Goal: Find specific page/section: Find specific page/section

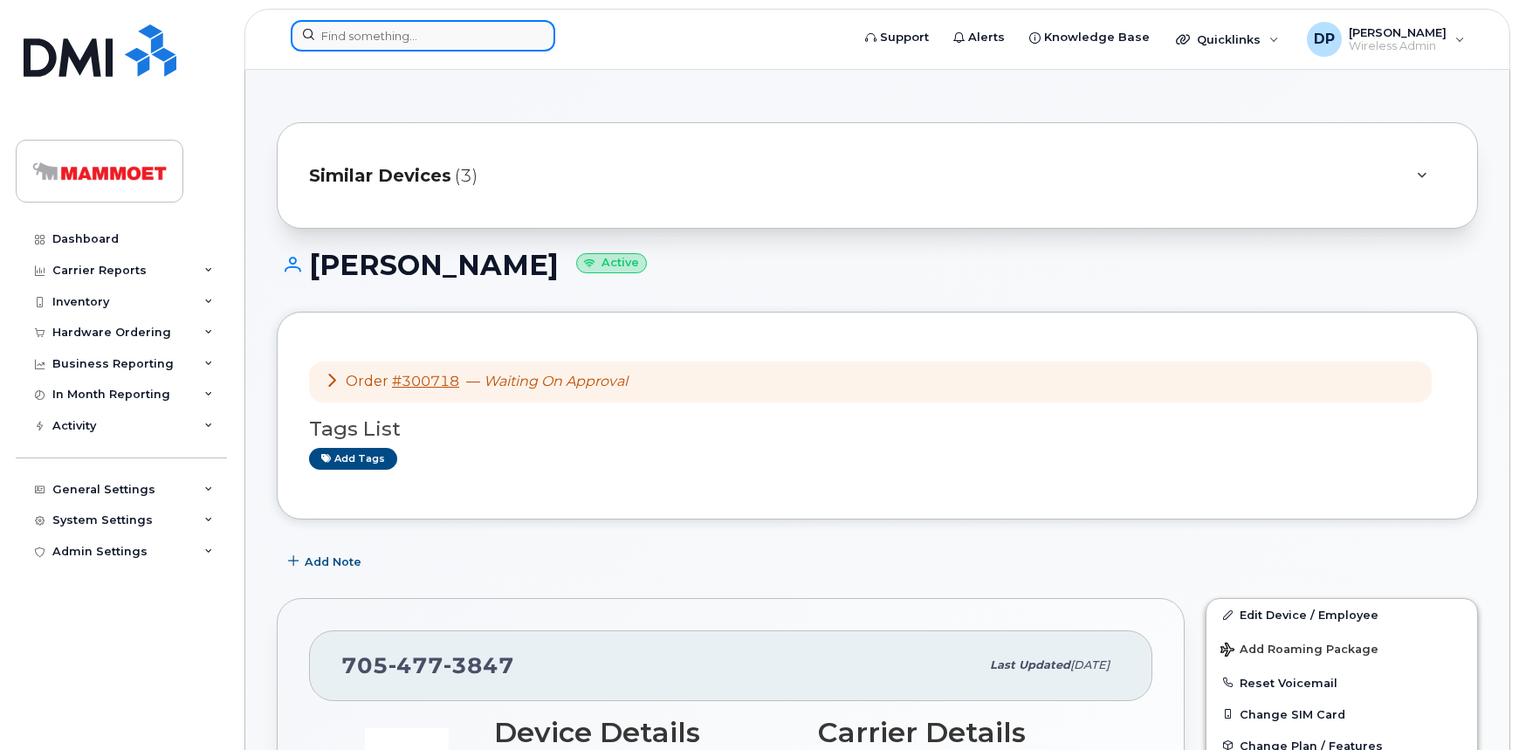
click at [394, 40] on input at bounding box center [423, 35] width 265 height 31
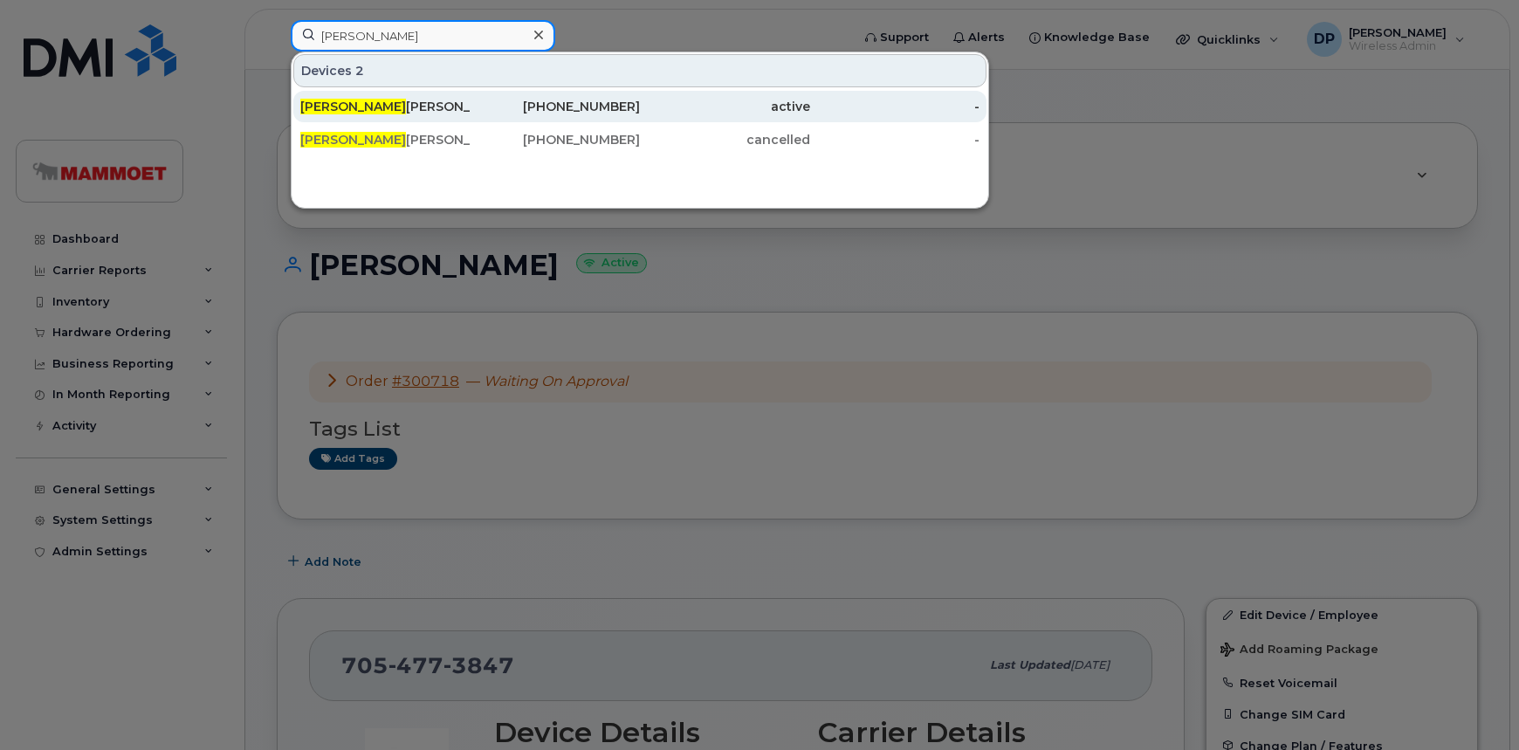
type input "steve bor"
click at [392, 107] on div "Steve Bor deleau-Langlois" at bounding box center [385, 106] width 170 height 17
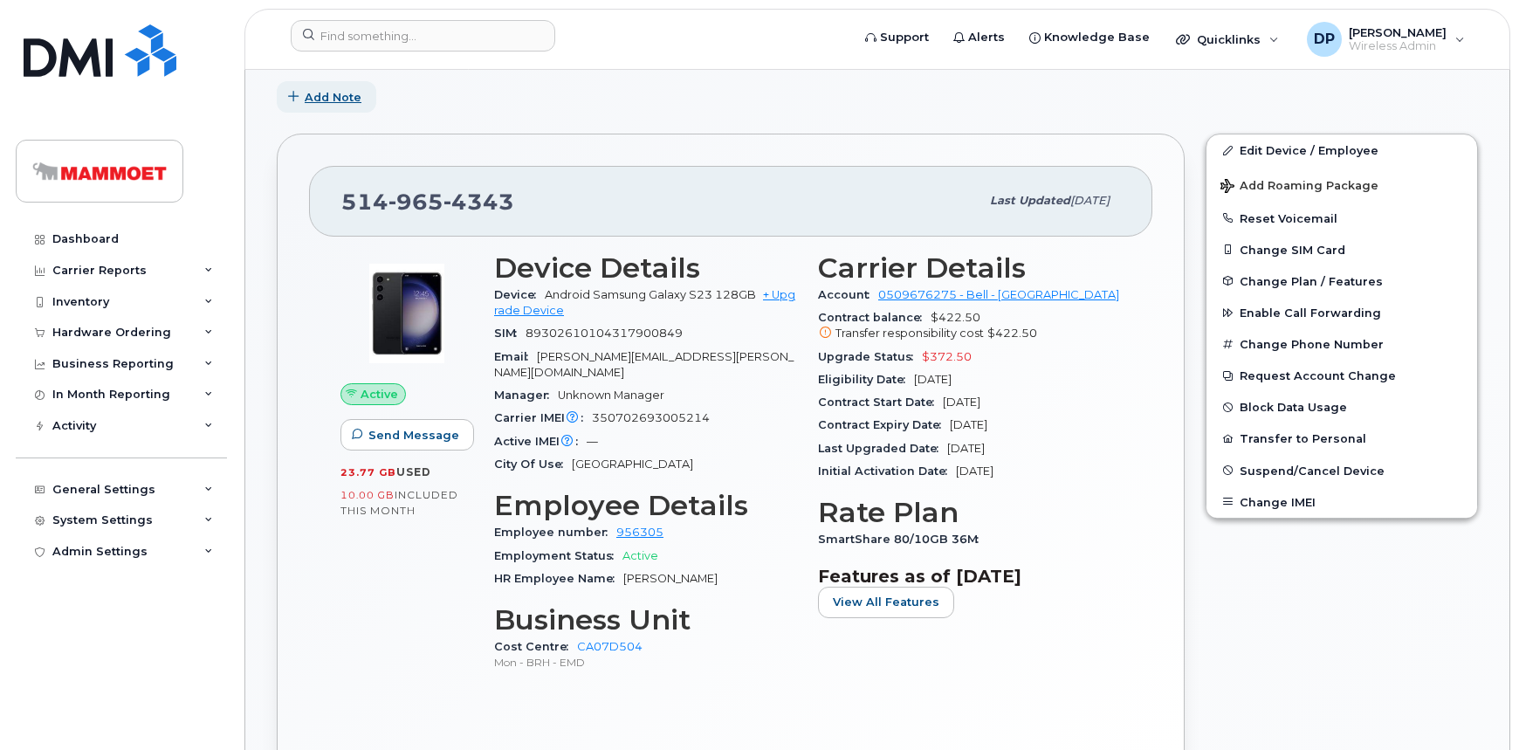
scroll to position [396, 0]
